Goal: Transaction & Acquisition: Purchase product/service

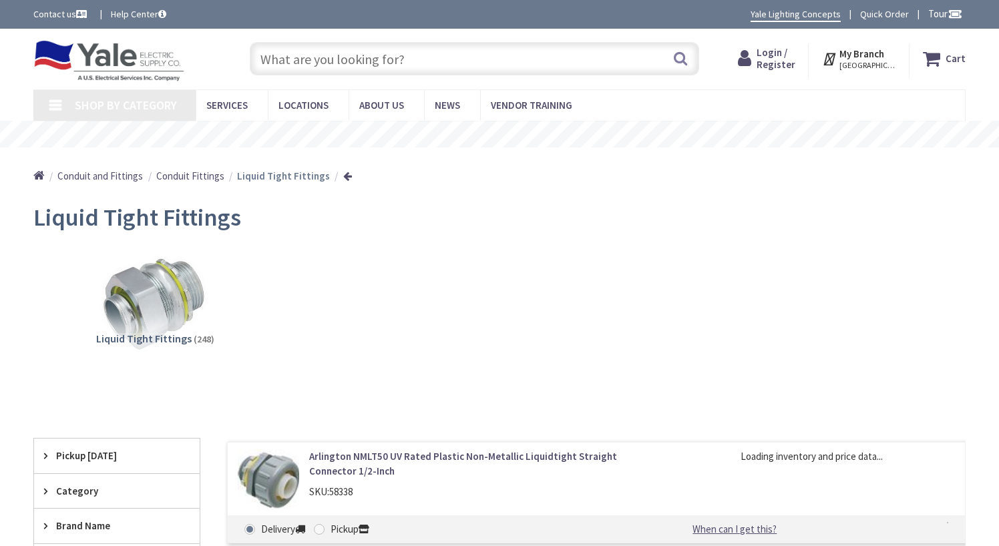
type input "[GEOGRAPHIC_DATA], [GEOGRAPHIC_DATA]"
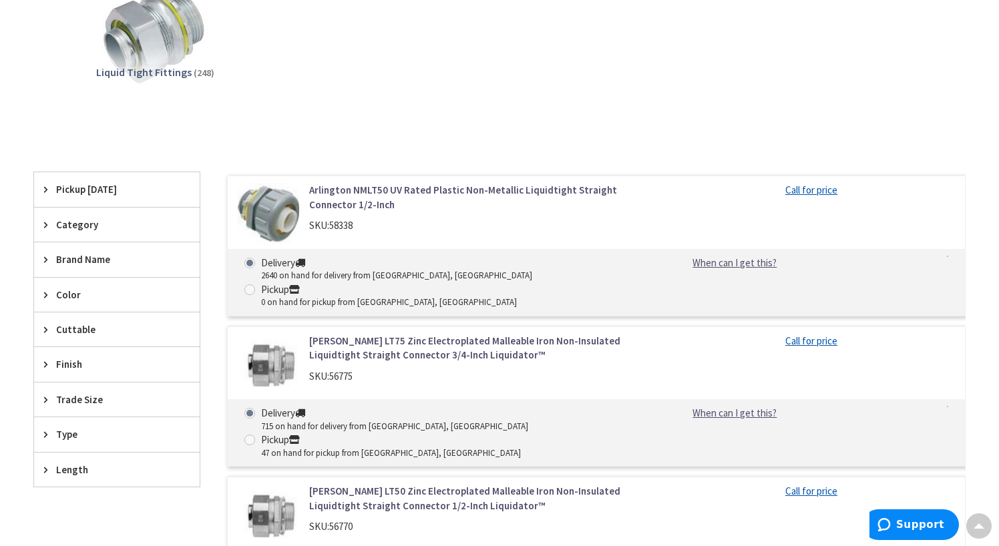
scroll to position [267, 0]
click at [45, 230] on div "Category" at bounding box center [117, 224] width 166 height 34
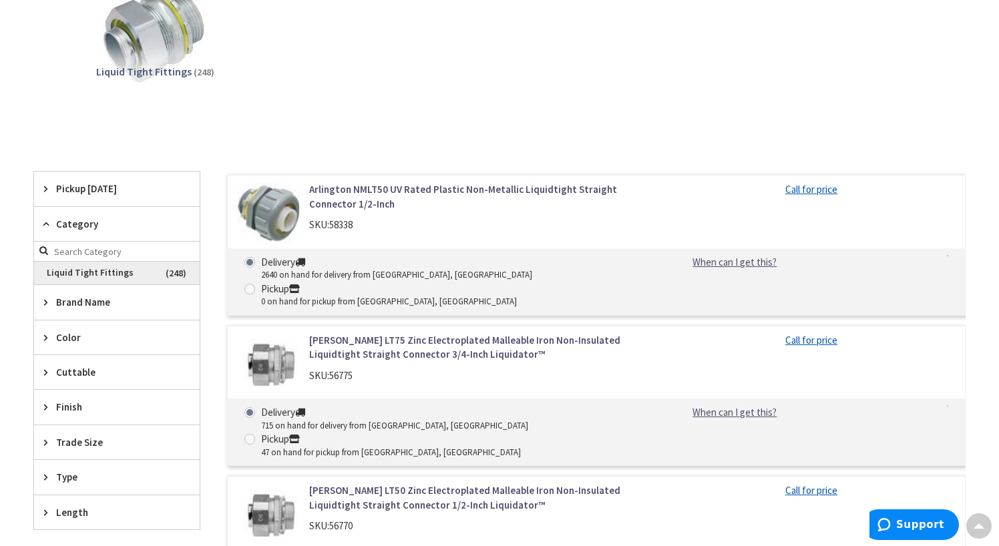
click at [101, 272] on span "Liquid Tight Fittings" at bounding box center [117, 273] width 166 height 23
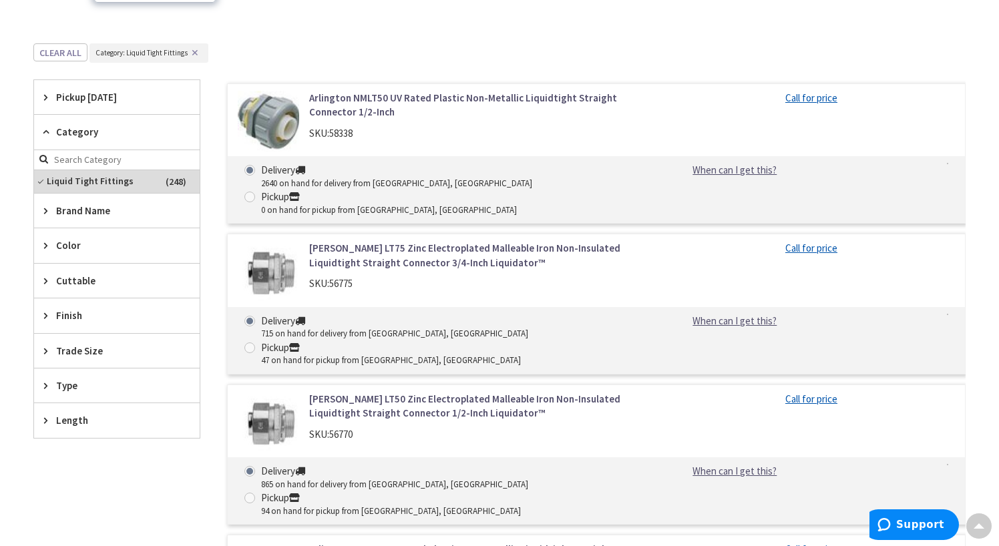
scroll to position [401, 0]
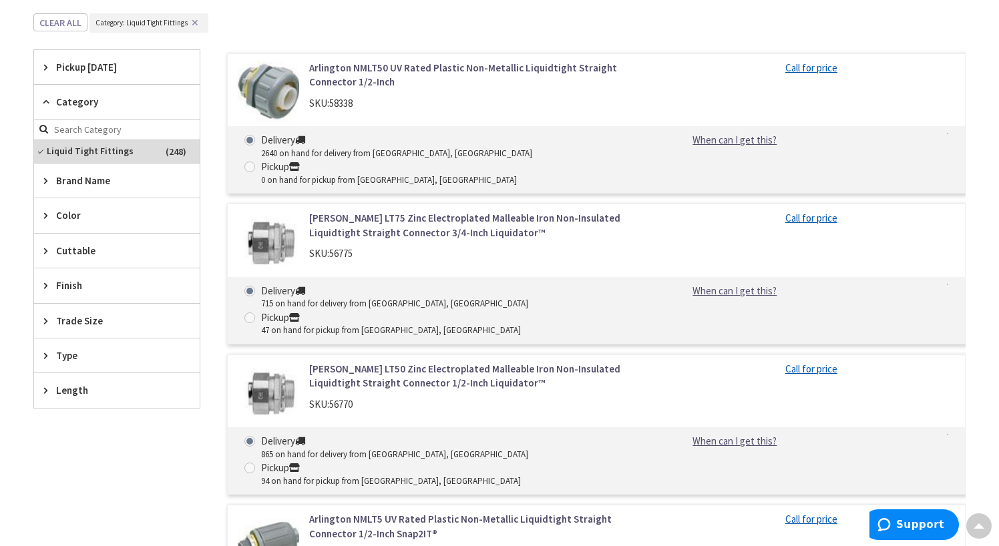
click at [41, 321] on div "Trade Size" at bounding box center [117, 321] width 166 height 34
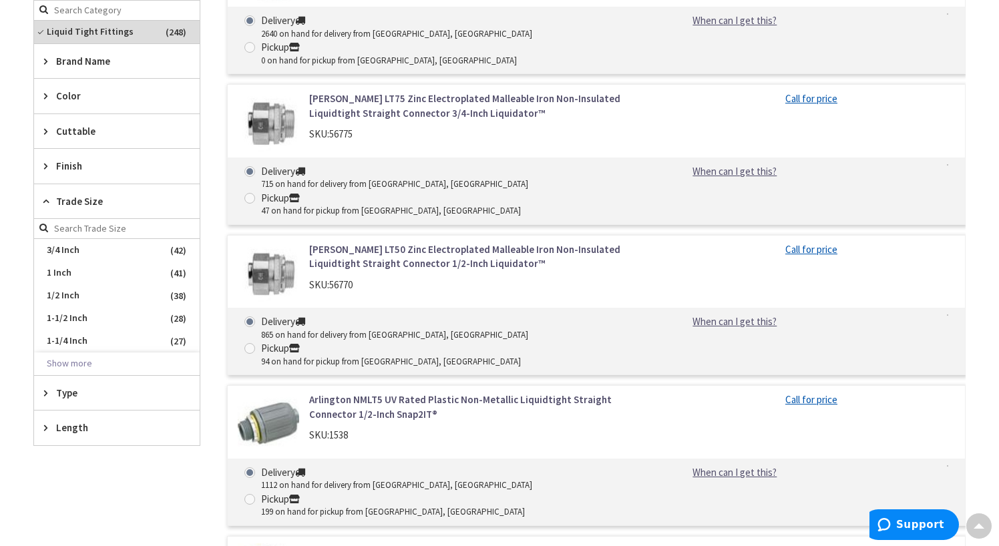
scroll to position [534, 0]
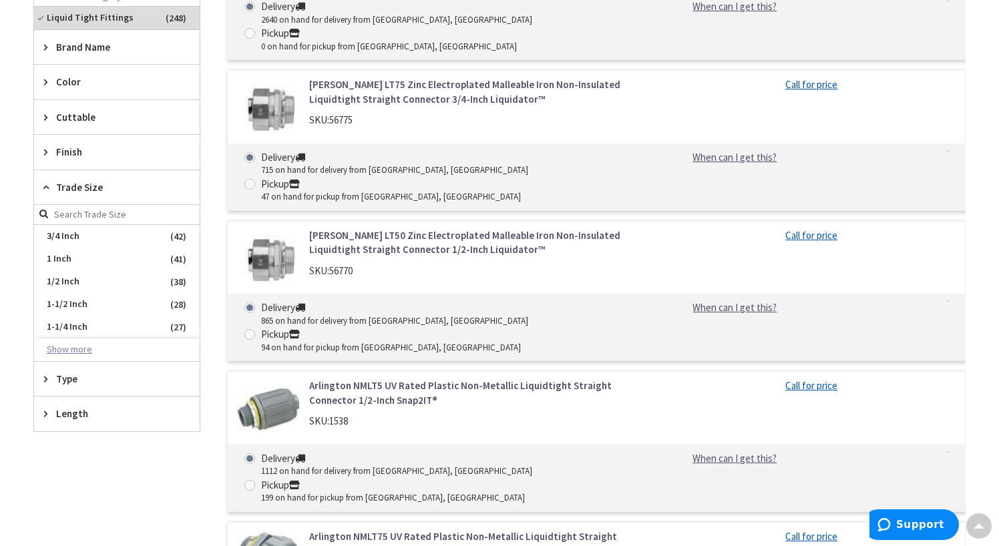
click at [78, 349] on button "Show more" at bounding box center [117, 349] width 166 height 23
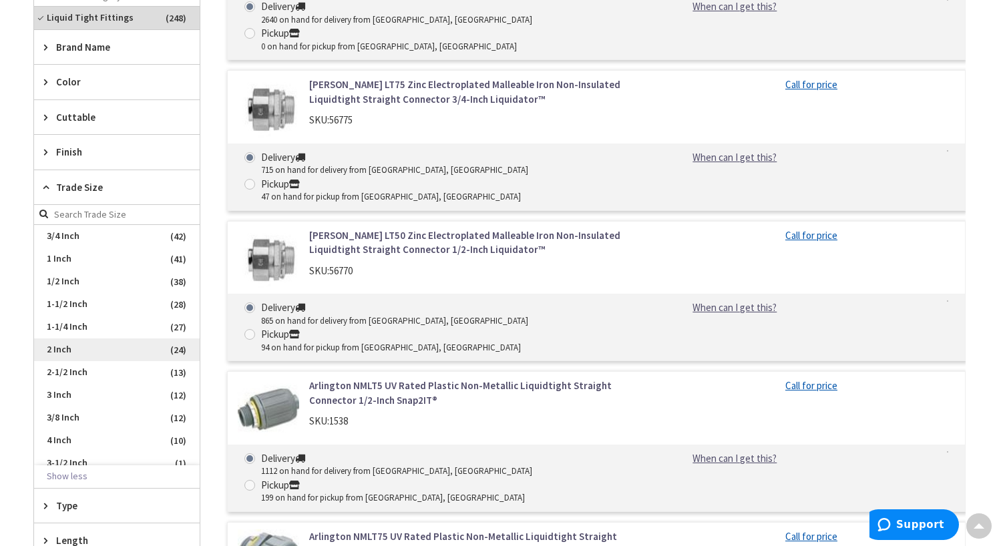
click at [65, 350] on span "2 Inch" at bounding box center [117, 349] width 166 height 23
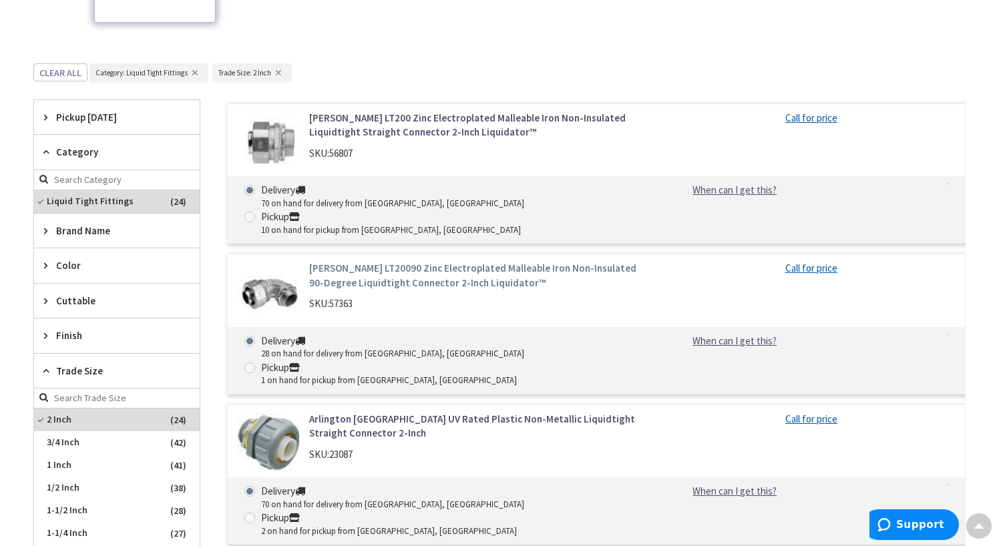
scroll to position [267, 0]
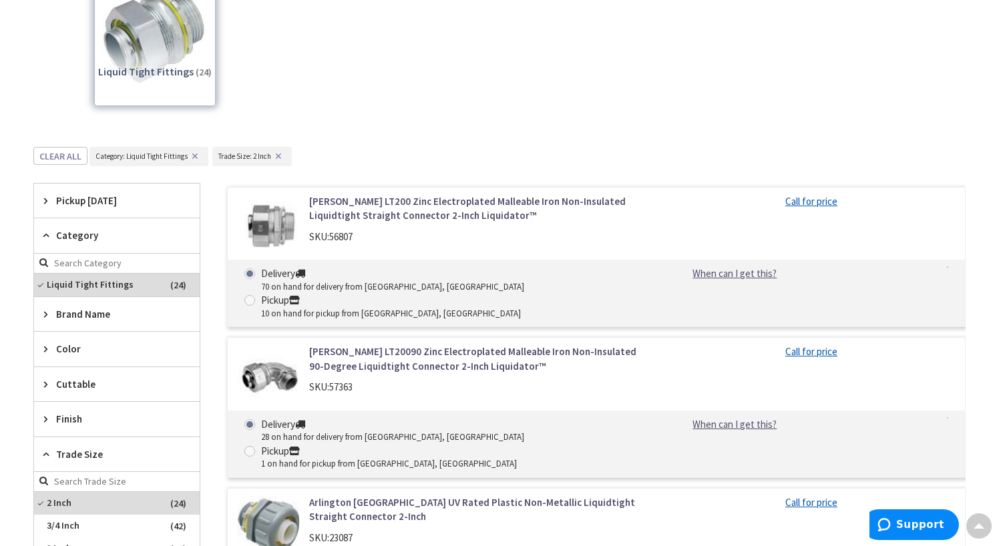
click at [407, 219] on link "Crouse-Hinds LT200 Zinc Electroplated Malleable Iron Non-Insulated Liquidtight …" at bounding box center [478, 208] width 338 height 29
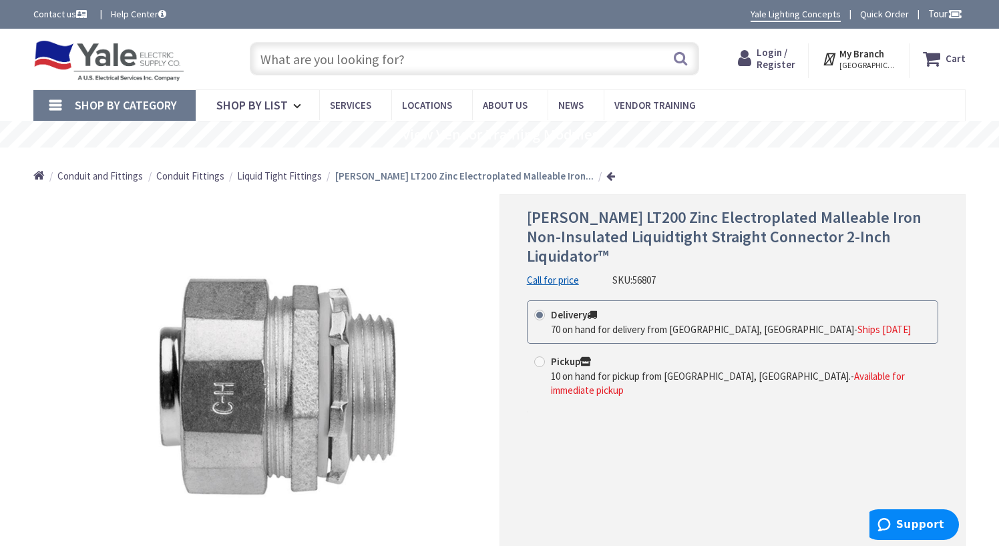
click at [415, 59] on input "text" at bounding box center [474, 58] width 449 height 33
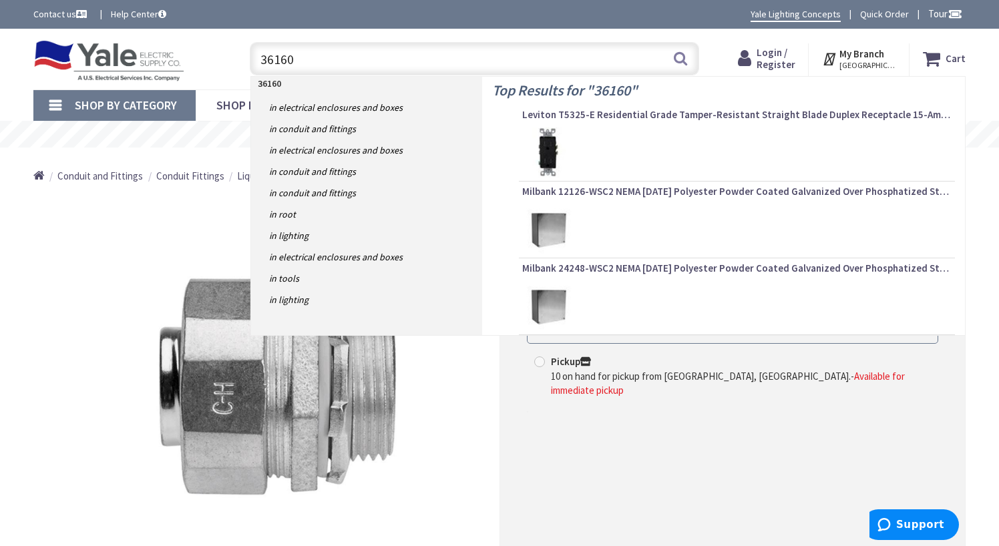
type input "361601"
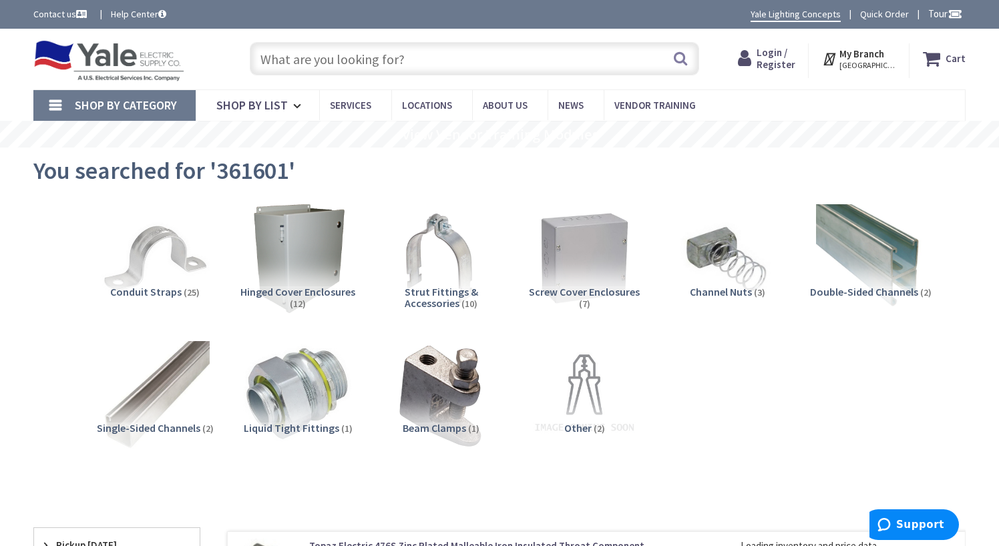
drag, startPoint x: 296, startPoint y: 435, endPoint x: 299, endPoint y: 426, distance: 9.7
click at [296, 435] on div "Liquid Tight Fittings (1)" at bounding box center [298, 446] width 122 height 47
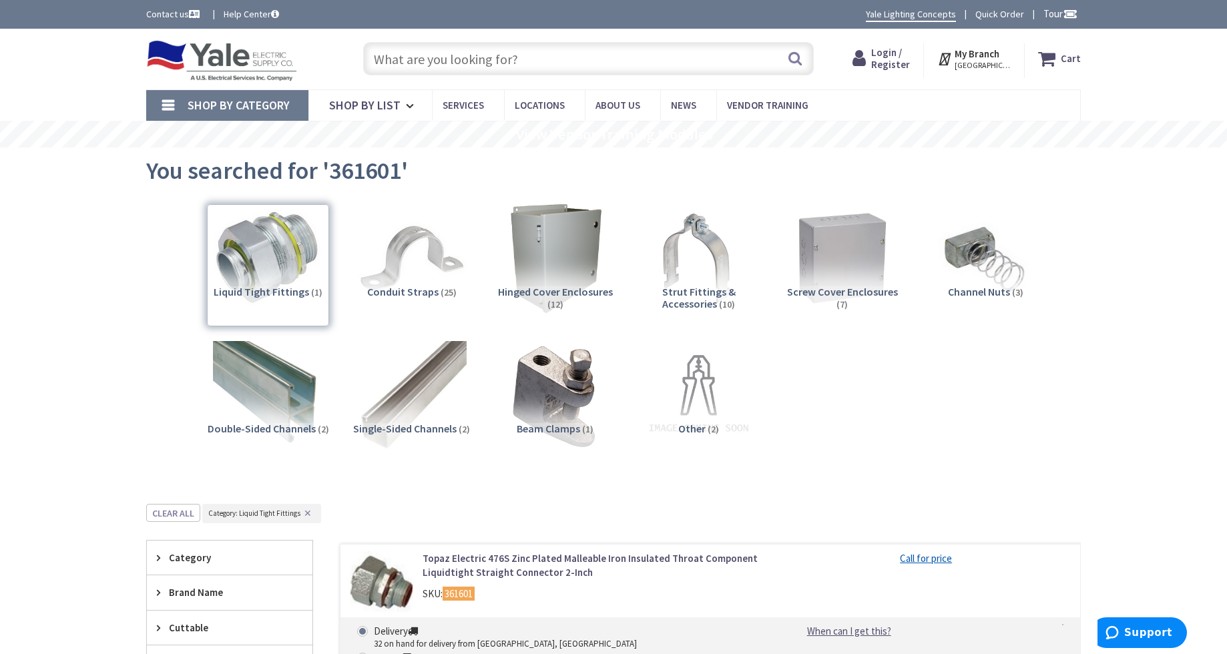
click at [554, 63] on input "text" at bounding box center [588, 58] width 451 height 33
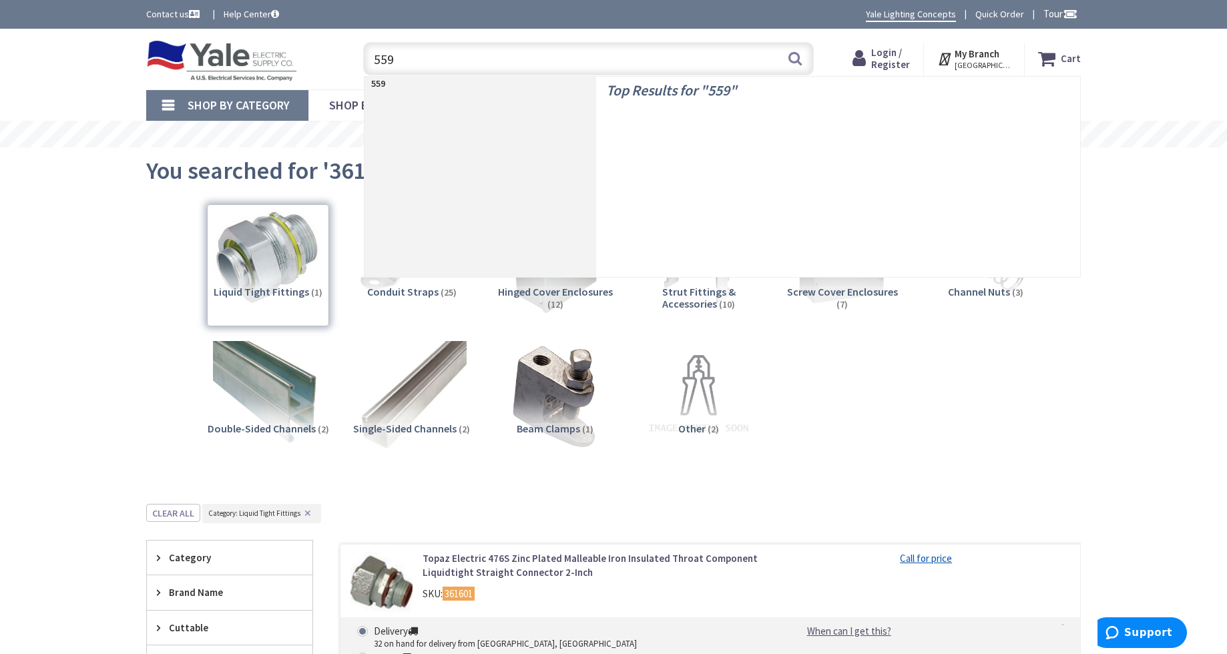
type input "5599"
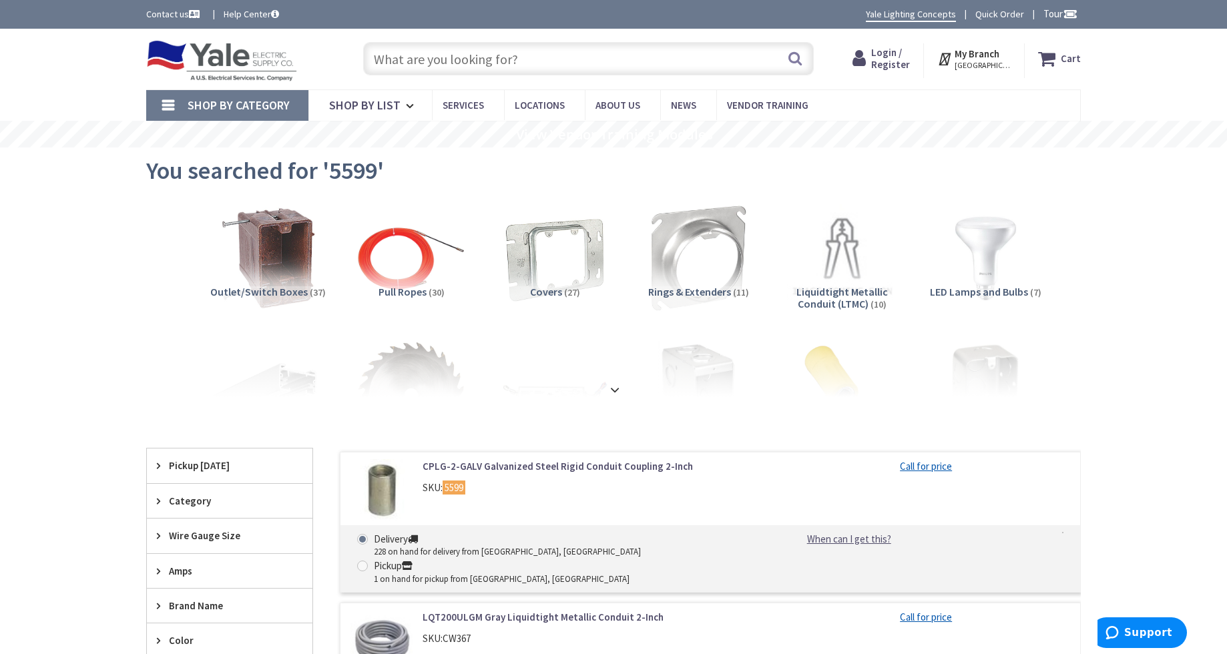
drag, startPoint x: 503, startPoint y: 64, endPoint x: 328, endPoint y: 71, distance: 175.7
click at [322, 73] on div "Toggle Nav Search Cart My Cart Close" at bounding box center [613, 59] width 955 height 45
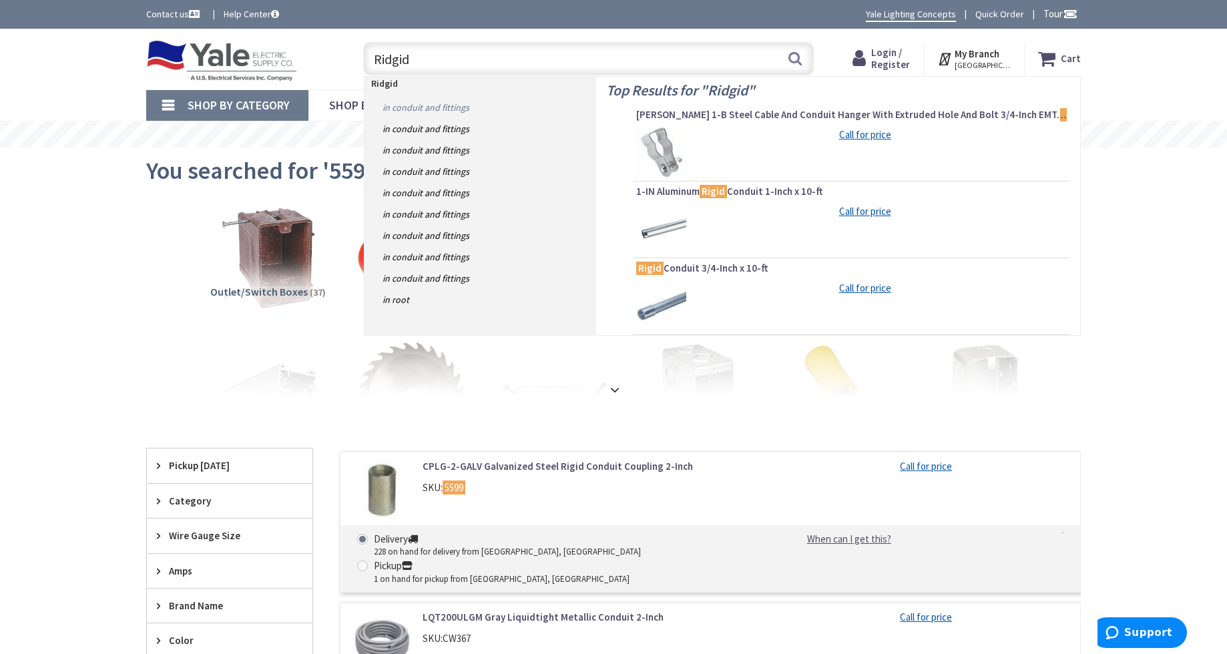
type input "Ridgid"
click at [430, 111] on link "in Conduit and Fittings" at bounding box center [481, 107] width 232 height 21
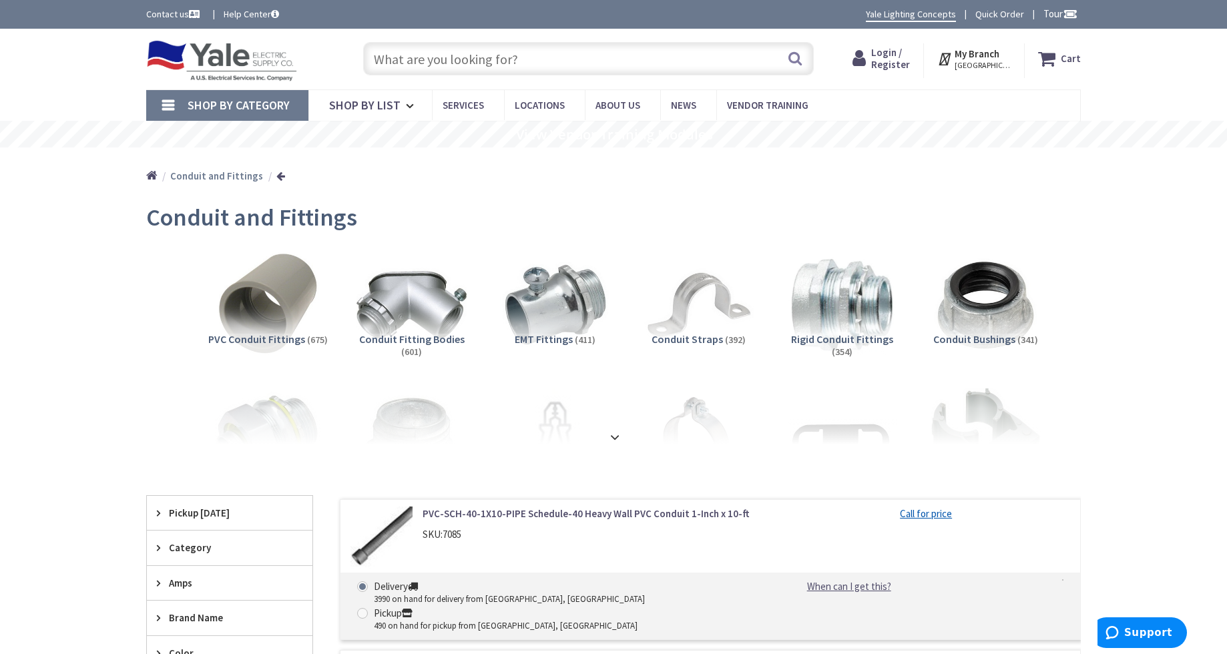
click at [821, 338] on span "Rigid Conduit Fittings" at bounding box center [842, 338] width 102 height 13
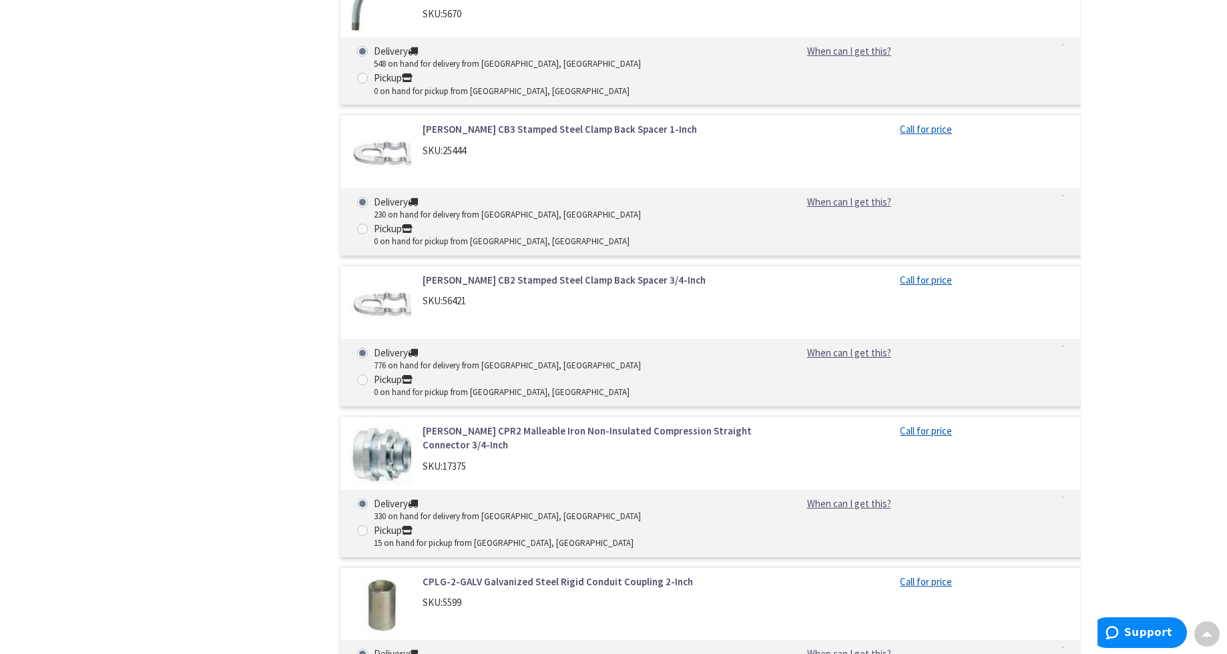
scroll to position [872, 0]
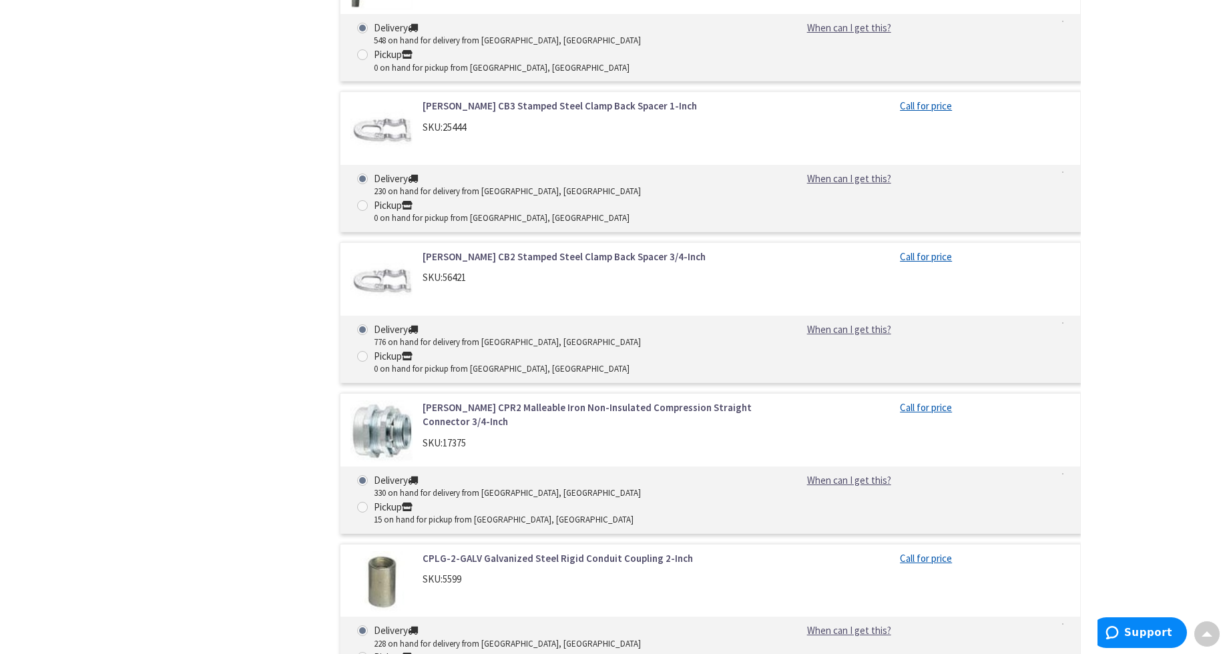
click at [492, 551] on link "CPLG-2-GALV Galvanized Steel Rigid Conduit Coupling 2-Inch" at bounding box center [593, 558] width 340 height 14
